Goal: Task Accomplishment & Management: Manage account settings

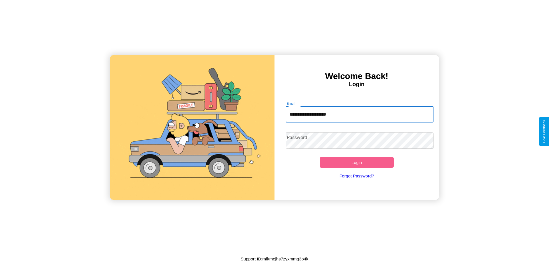
type input "**********"
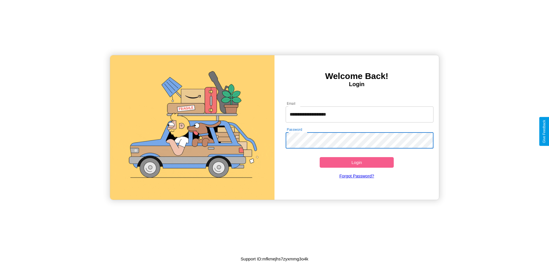
click at [357, 162] on button "Login" at bounding box center [357, 162] width 74 height 11
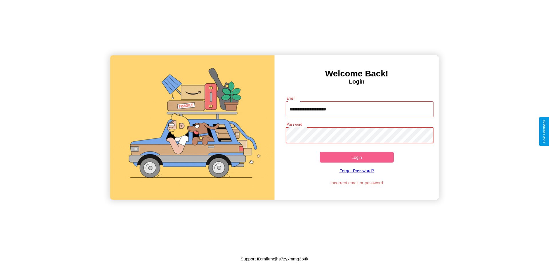
click at [357, 157] on button "Login" at bounding box center [357, 157] width 74 height 11
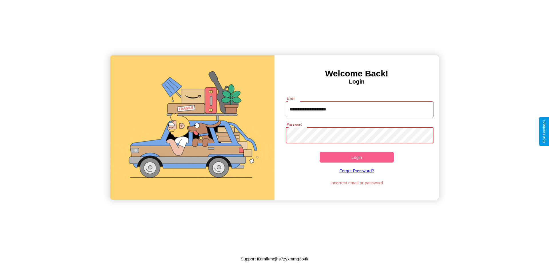
click at [357, 157] on button "Login" at bounding box center [357, 157] width 74 height 11
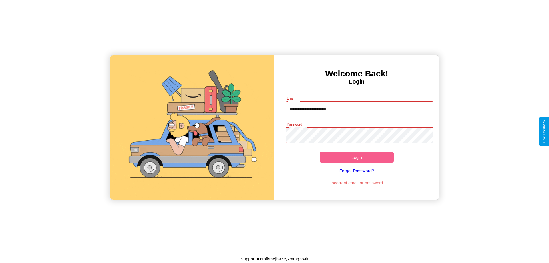
click at [357, 157] on button "Login" at bounding box center [357, 157] width 74 height 11
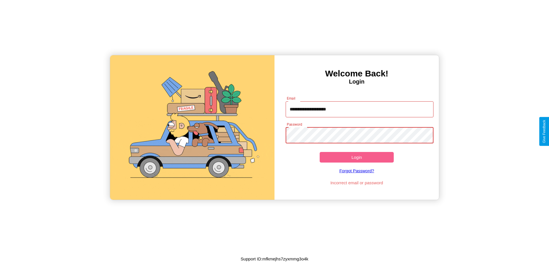
click at [357, 157] on button "Login" at bounding box center [357, 157] width 74 height 11
